Goal: Task Accomplishment & Management: Manage account settings

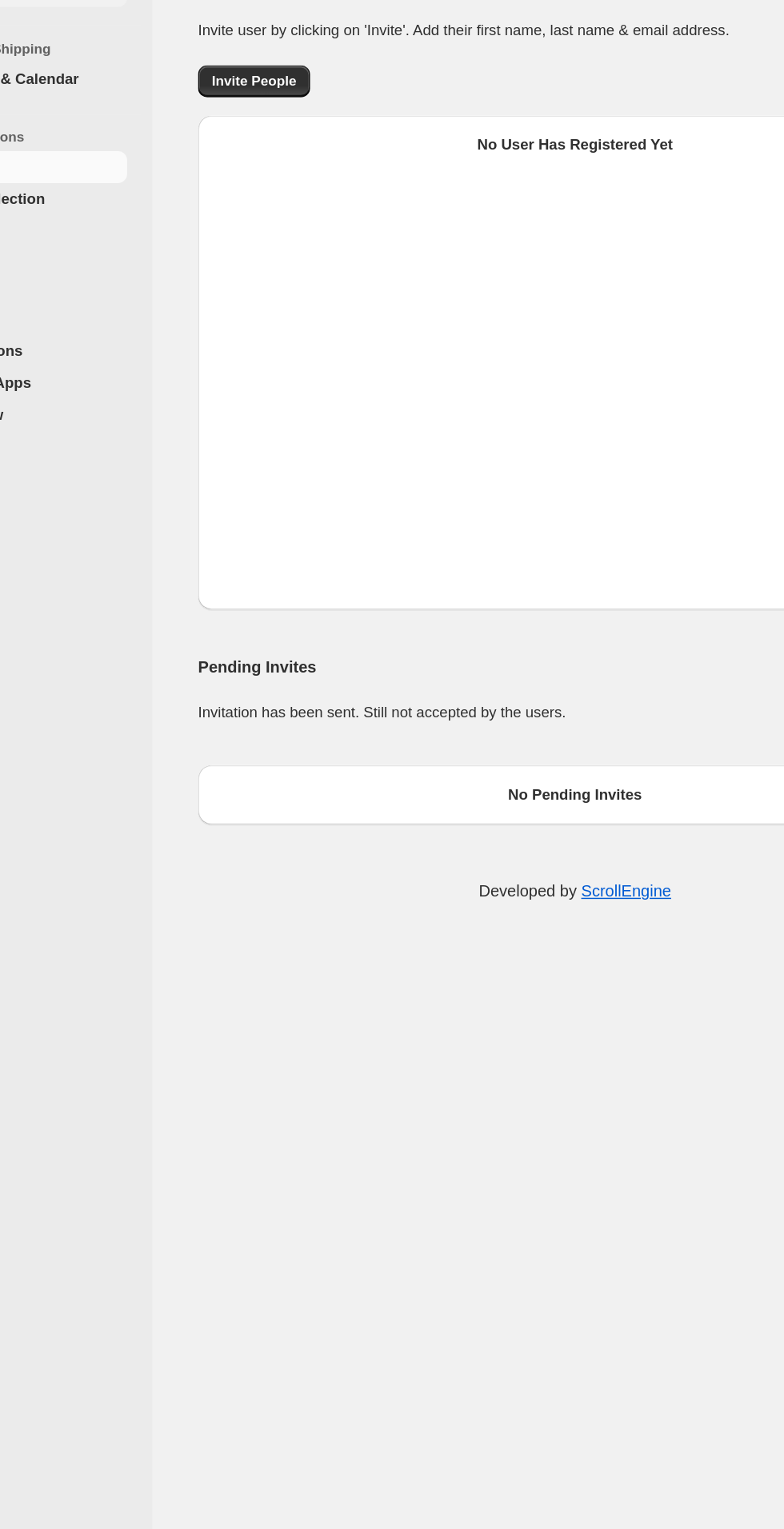
select select "637b767fbaab0276b10c91d5"
select select "637b767fbaab0276b10c91d7"
select select "637b767fbaab0276b10c91d5"
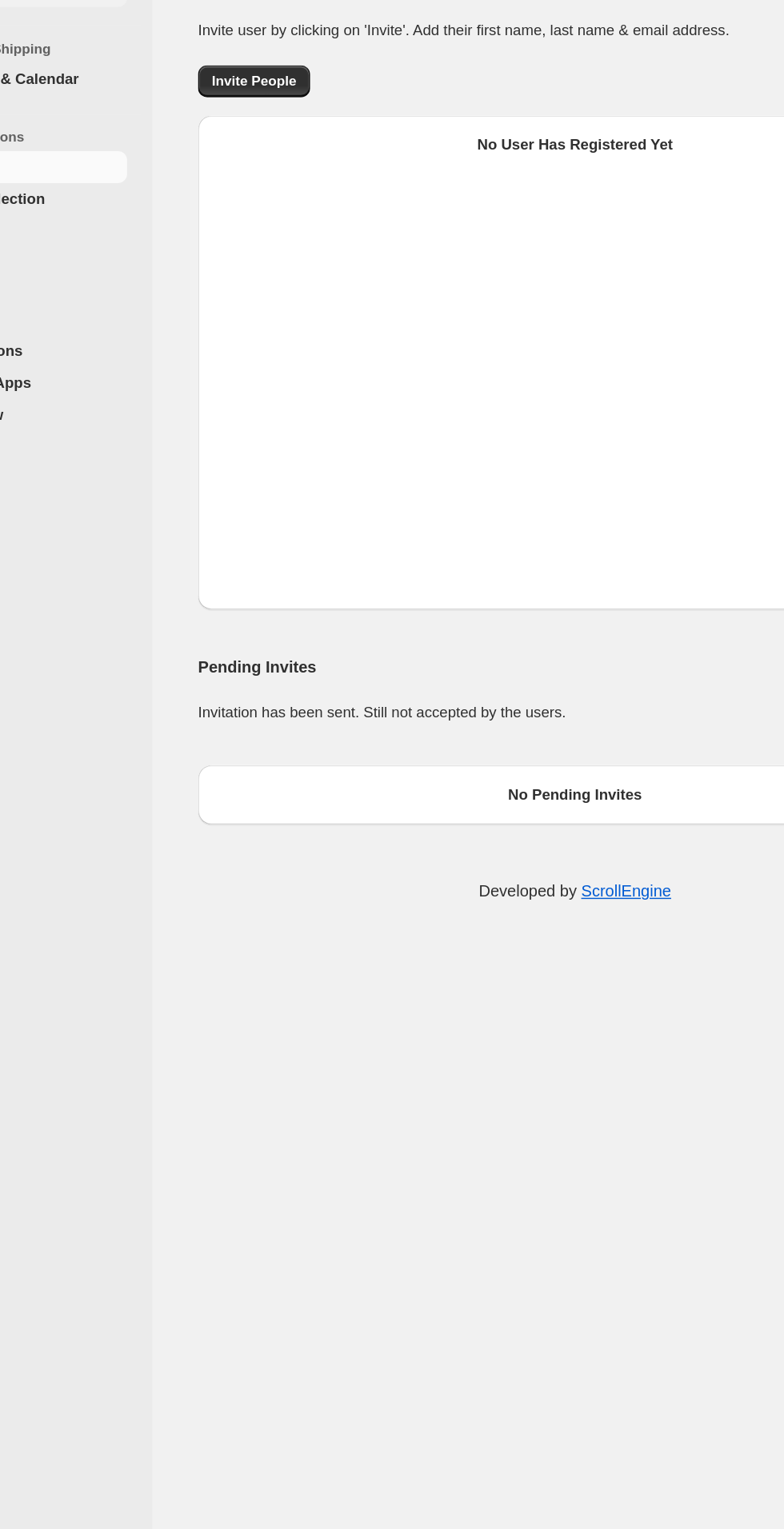
select select "637b767fbaab0276b10c91d5"
select select "637b767fbaab0276b10c91d7"
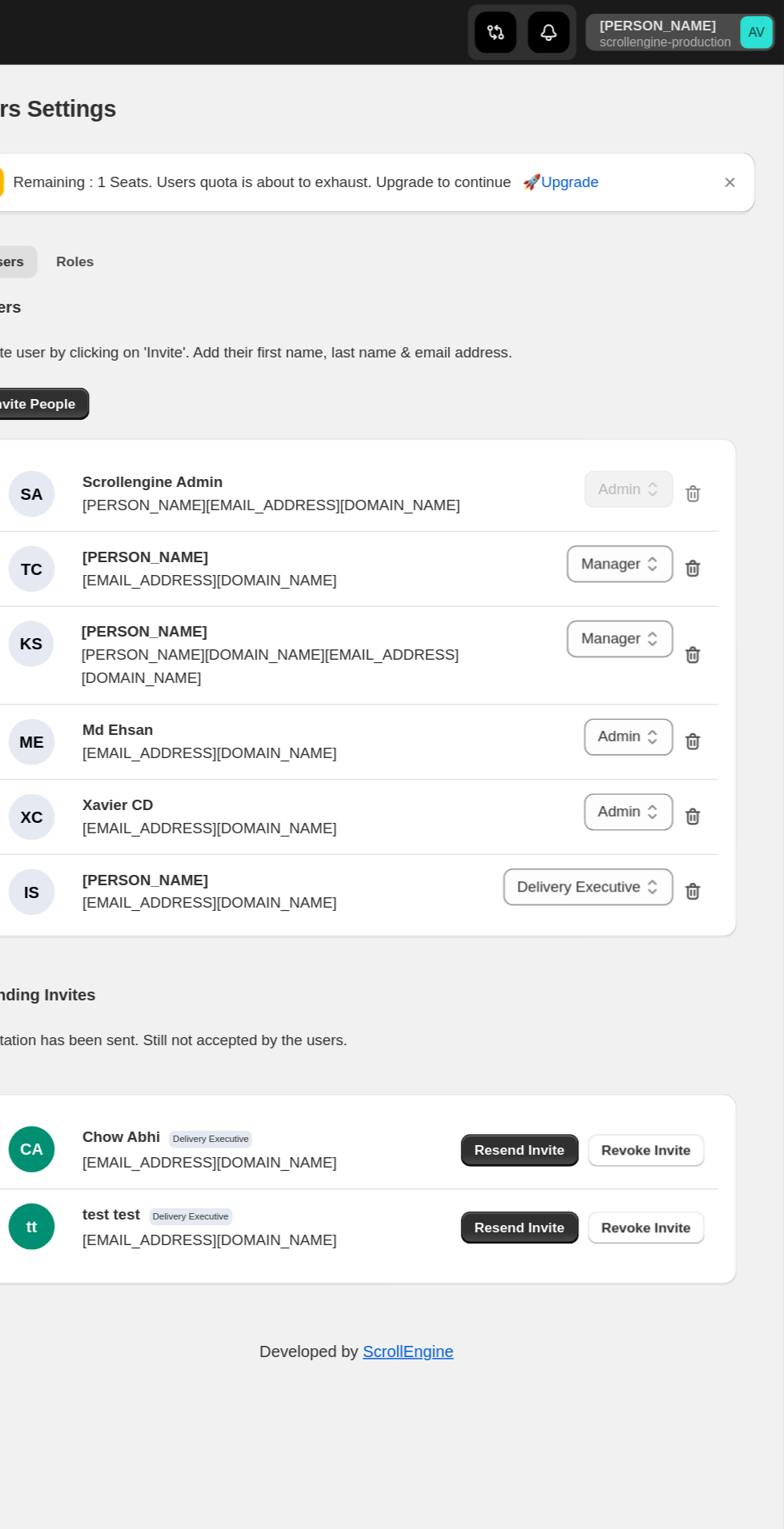
click at [767, 27] on text "AV" at bounding box center [765, 22] width 12 height 10
click at [664, 252] on p "Invite user by clicking on 'Invite'. Add their first name, last name & email ad…" at bounding box center [487, 245] width 527 height 16
